Goal: Navigation & Orientation: Understand site structure

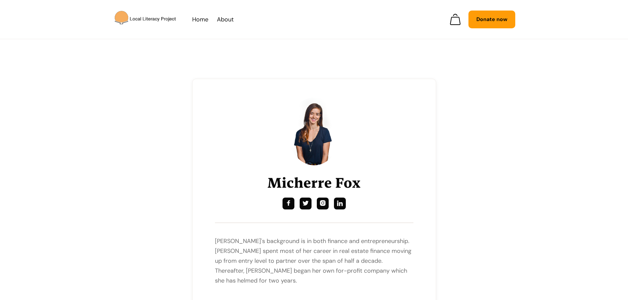
click at [158, 20] on img "home" at bounding box center [145, 19] width 63 height 17
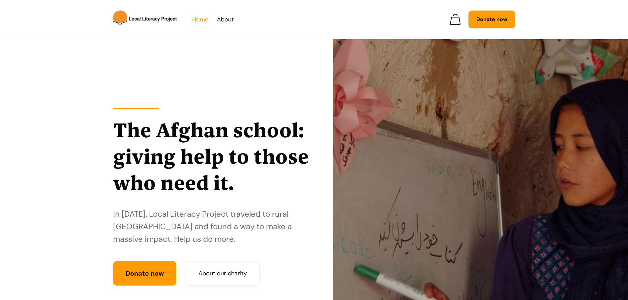
click at [200, 17] on link "Home" at bounding box center [200, 20] width 16 height 10
click at [224, 20] on link "About" at bounding box center [225, 20] width 17 height 10
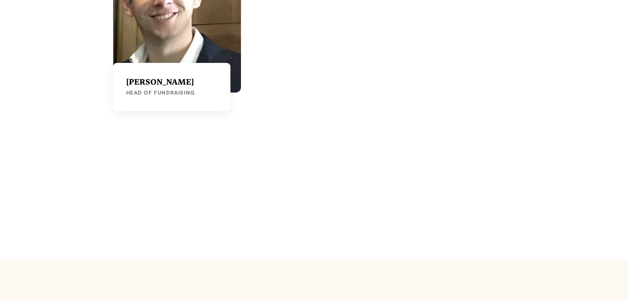
scroll to position [1549, 0]
